Goal: Find specific page/section: Find specific page/section

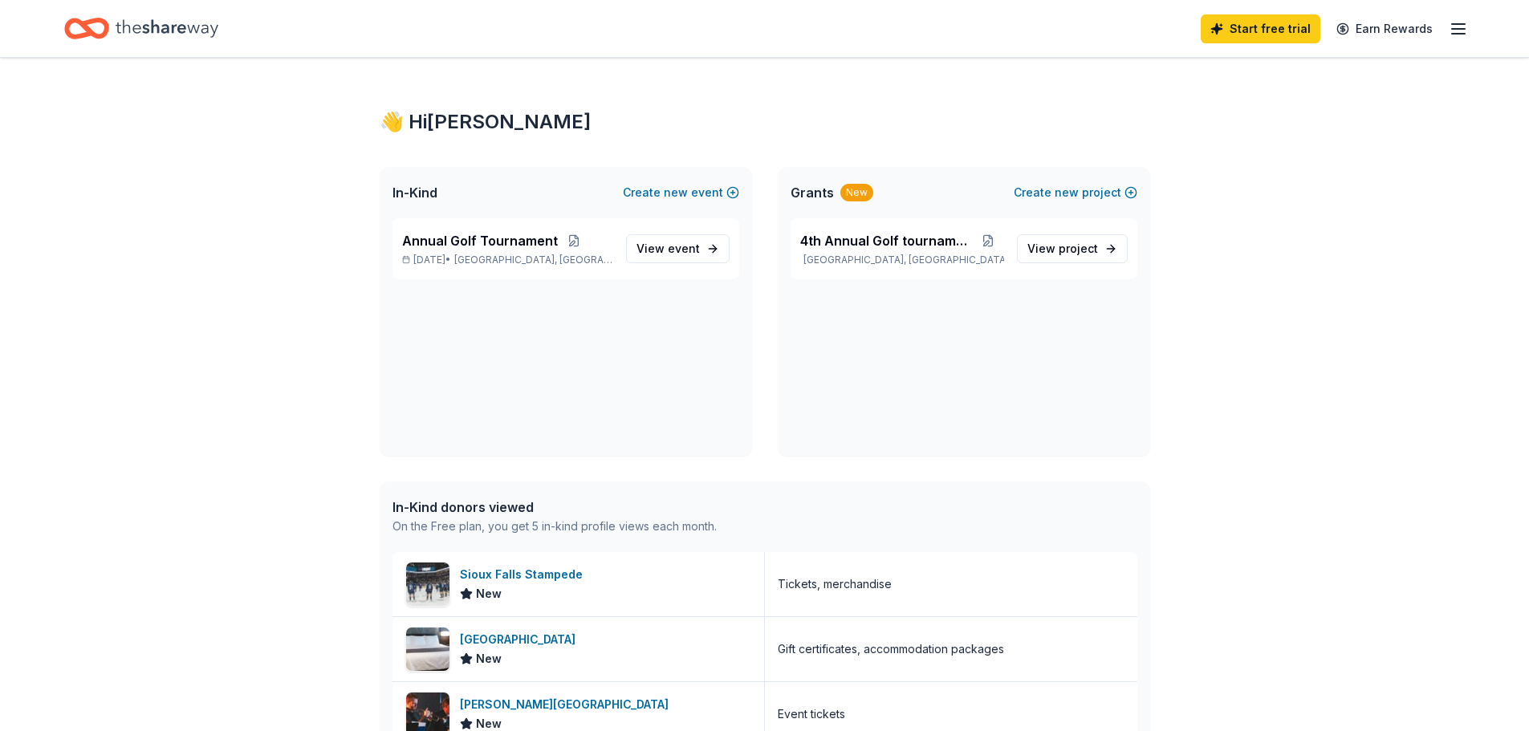
scroll to position [80, 0]
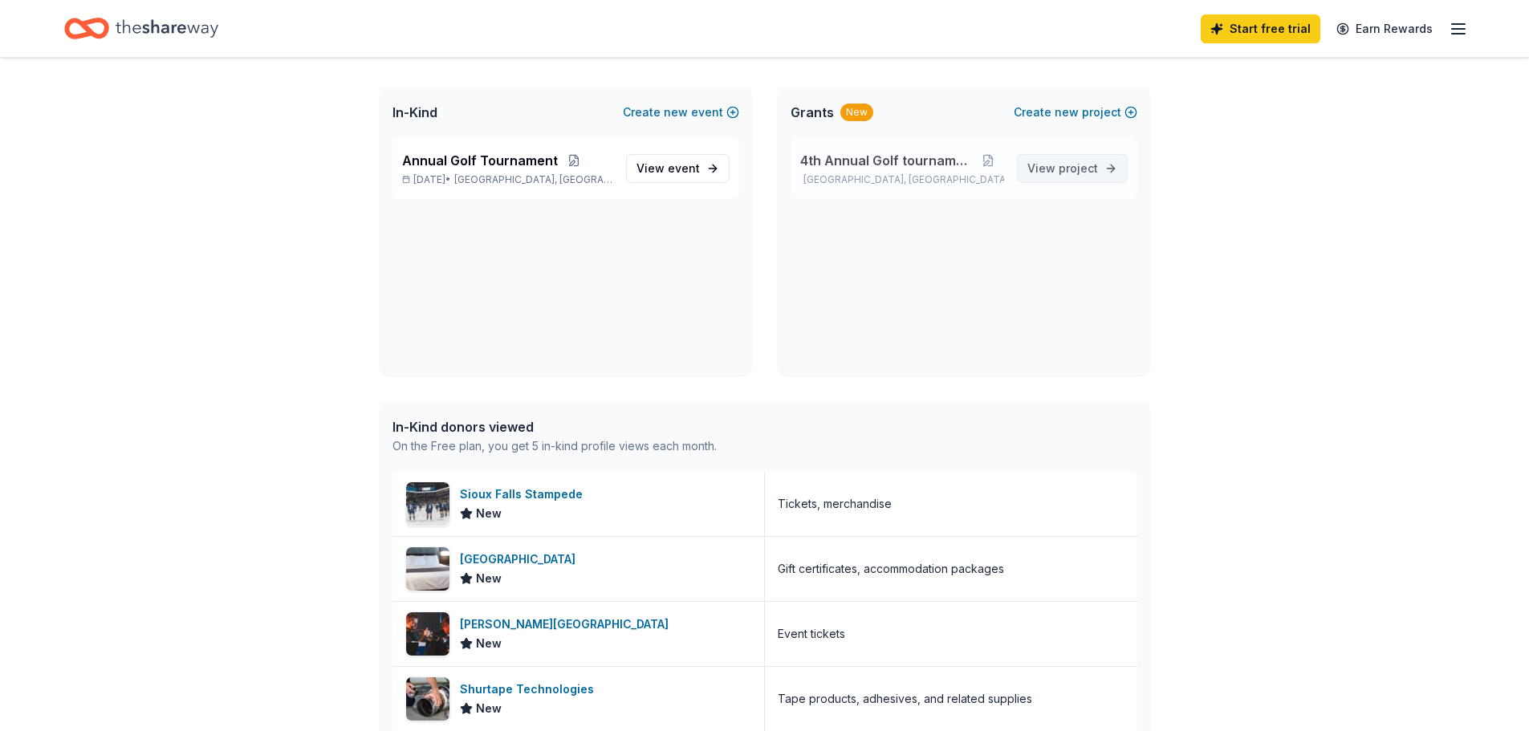
click at [1095, 173] on span "project" at bounding box center [1077, 168] width 39 height 14
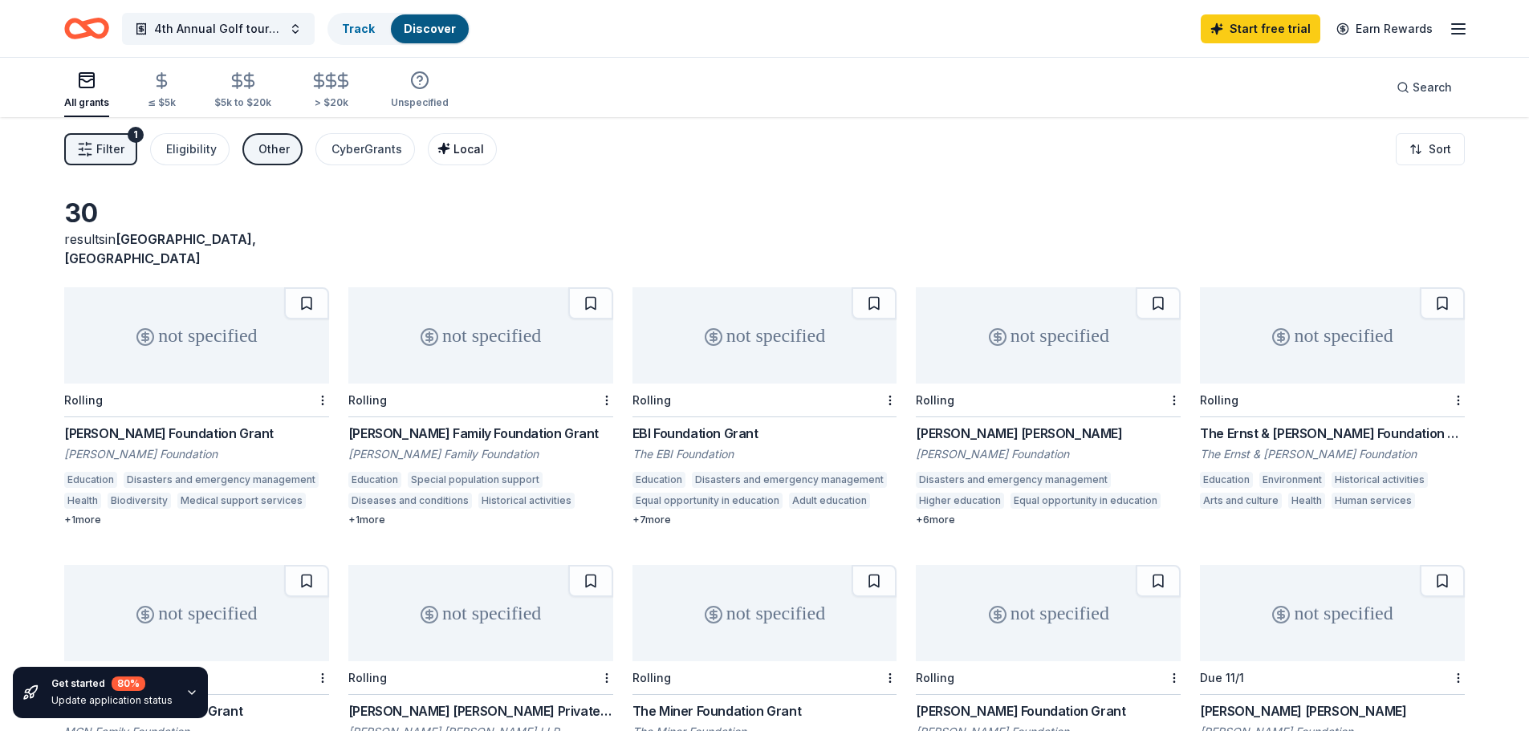
click at [469, 152] on span "Local" at bounding box center [468, 149] width 30 height 14
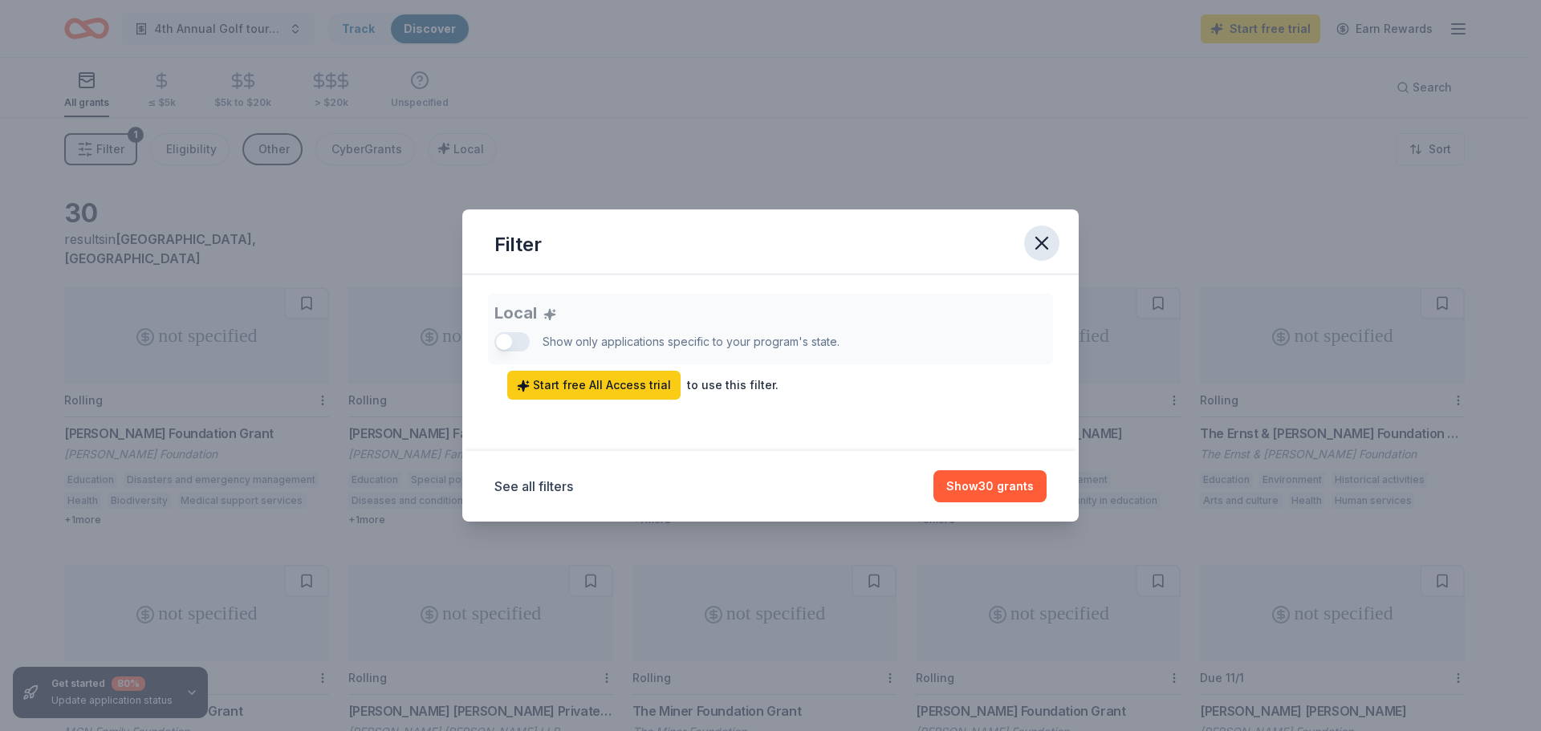
click at [1038, 242] on icon "button" at bounding box center [1041, 243] width 22 height 22
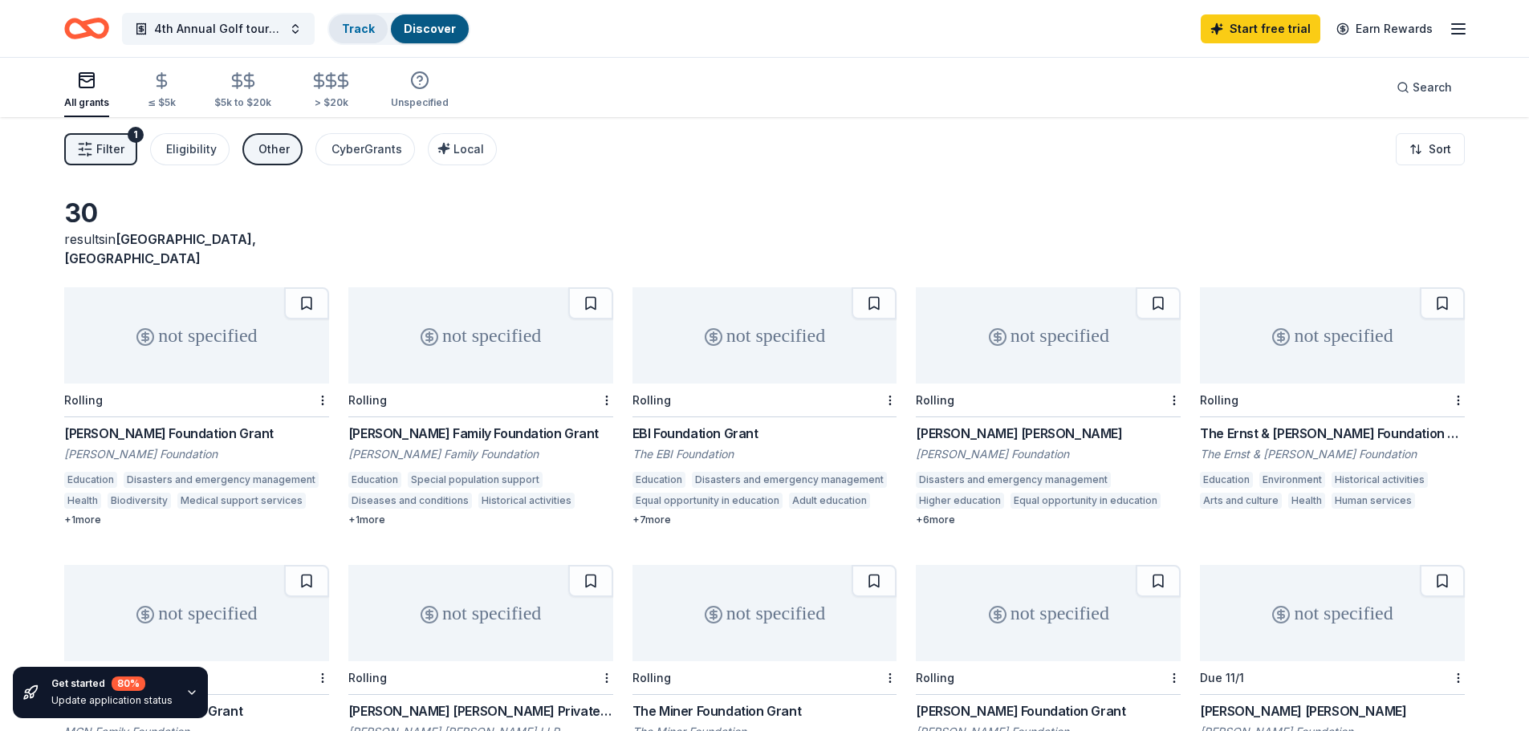
click at [347, 29] on link "Track" at bounding box center [358, 29] width 33 height 14
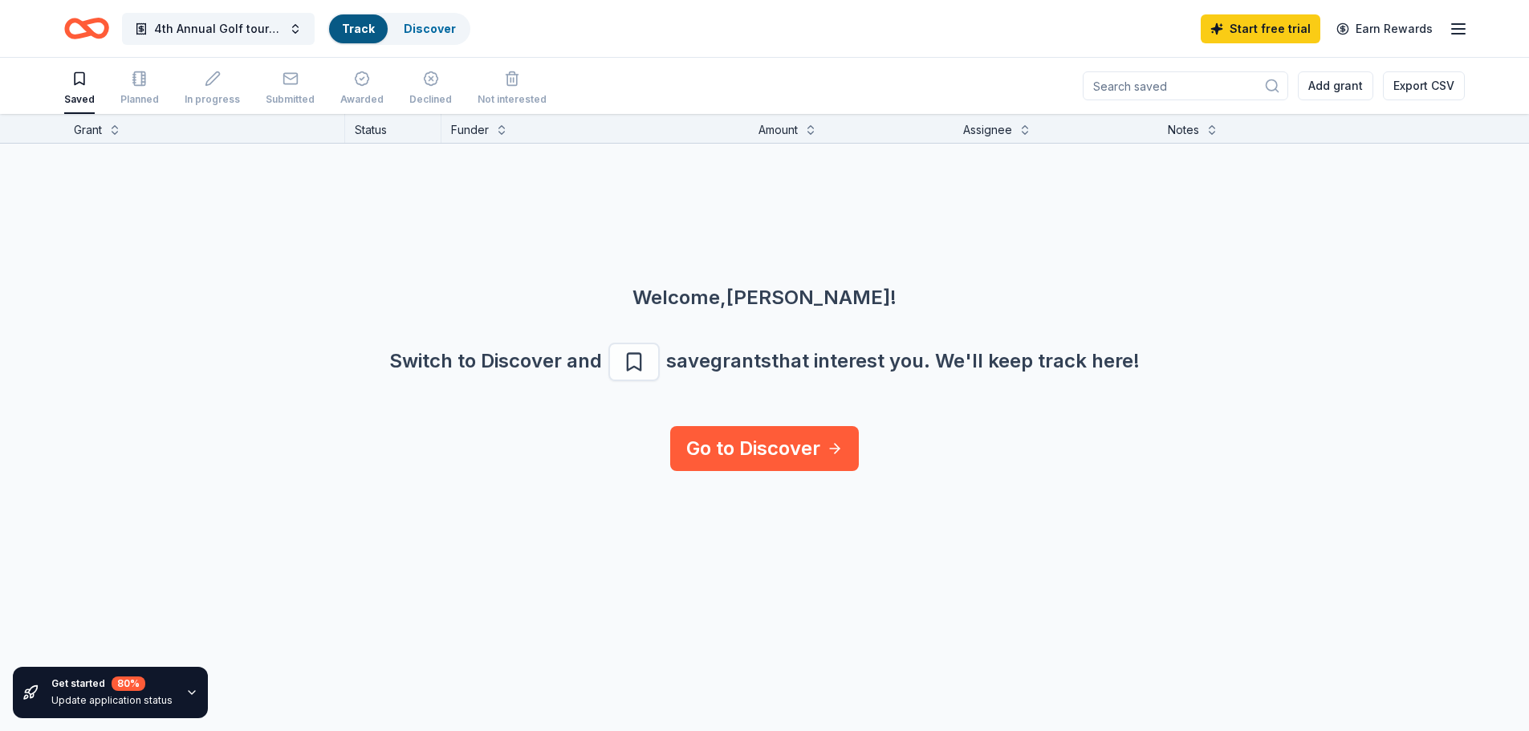
scroll to position [1, 0]
click at [176, 30] on span "4th Annual Golf tournament" at bounding box center [218, 28] width 128 height 19
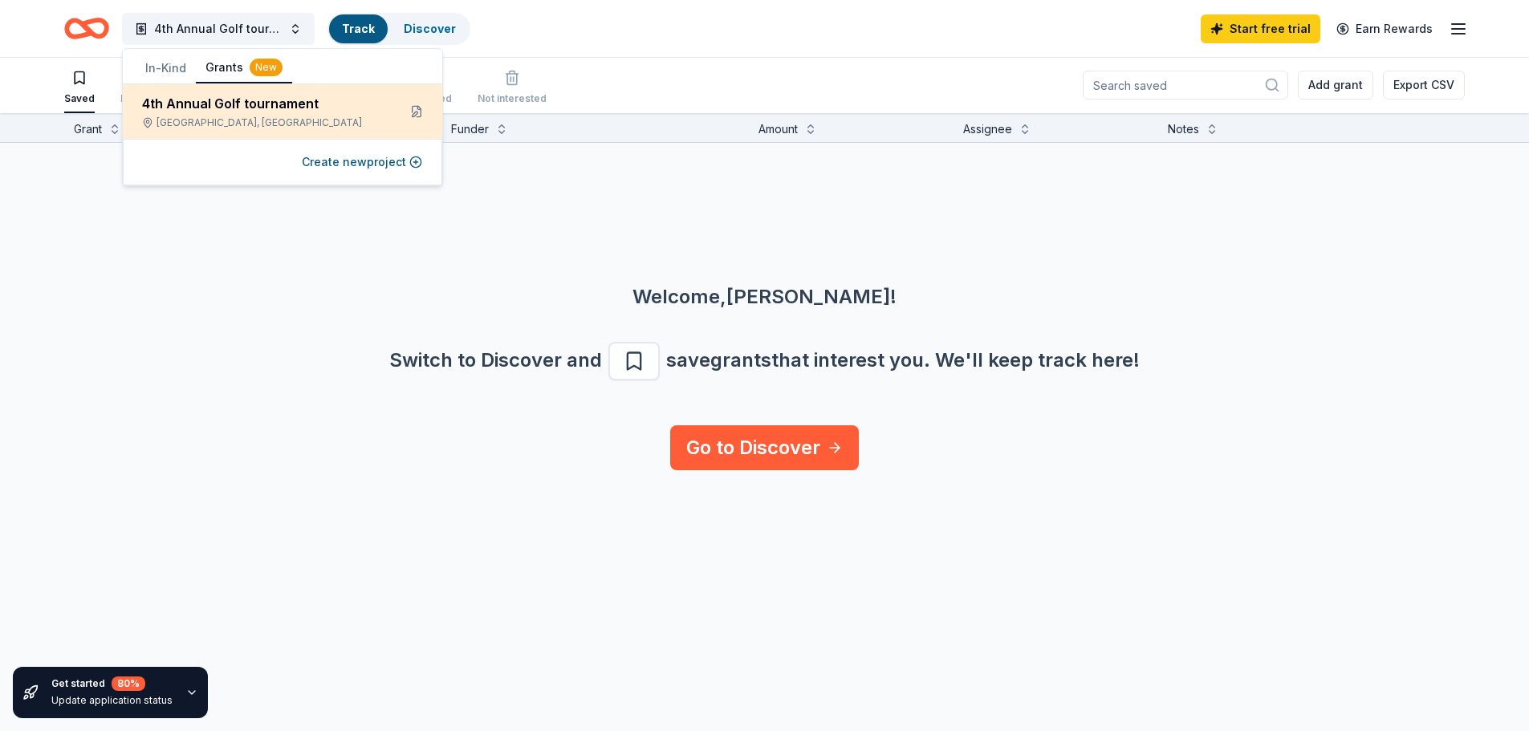
click at [213, 116] on div "4th Annual Golf tournament [GEOGRAPHIC_DATA], [GEOGRAPHIC_DATA]" at bounding box center [263, 111] width 242 height 35
click at [348, 111] on div "4th Annual Golf tournament" at bounding box center [263, 103] width 242 height 19
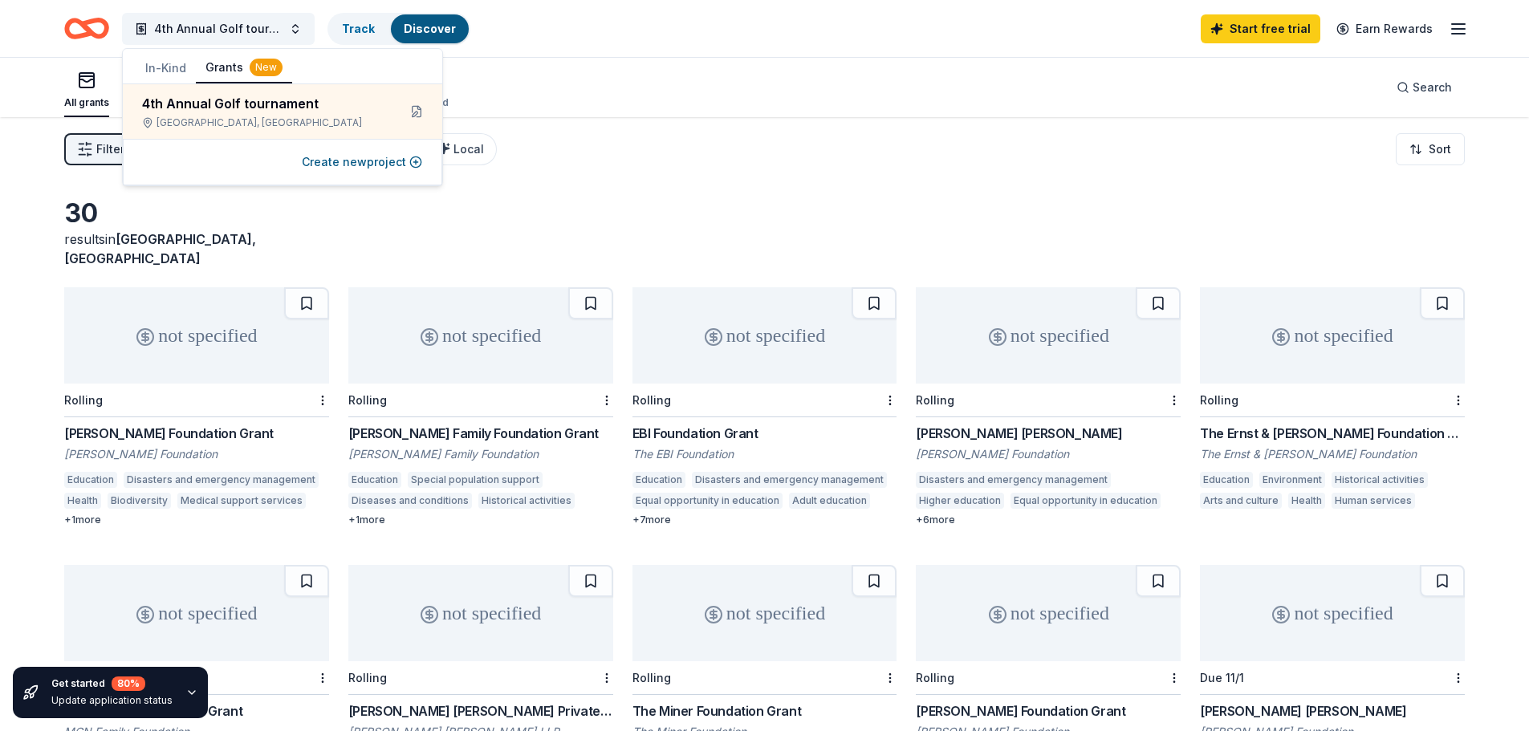
scroll to position [80, 0]
